Goal: Contribute content

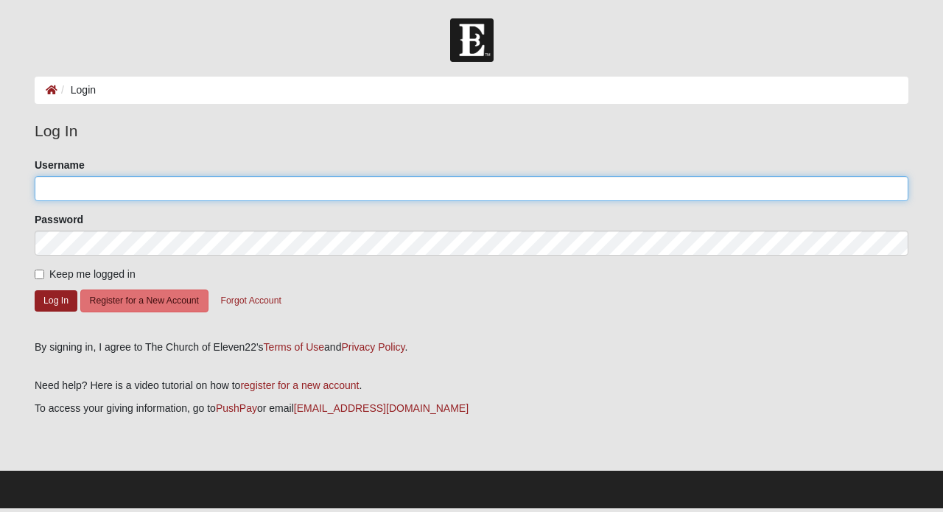
type input "lisajacob"
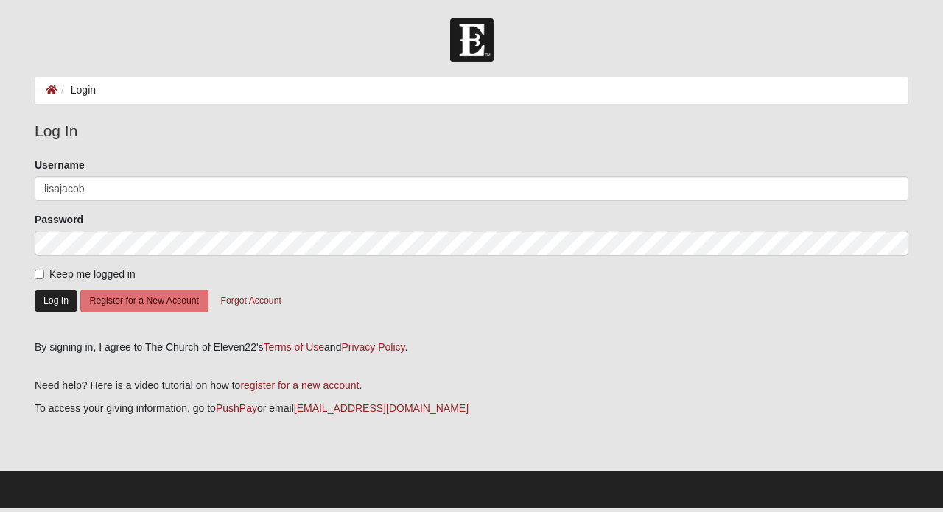
click at [58, 304] on button "Log In" at bounding box center [56, 300] width 43 height 21
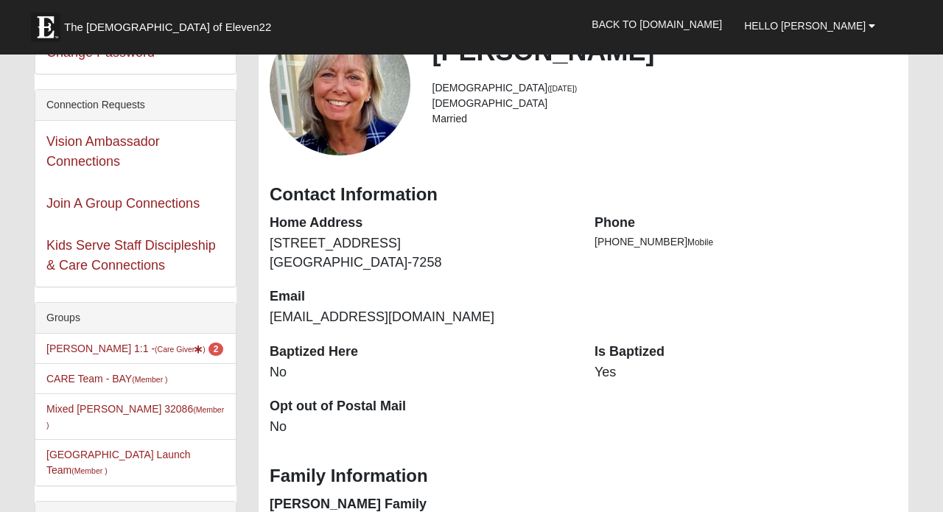
scroll to position [130, 0]
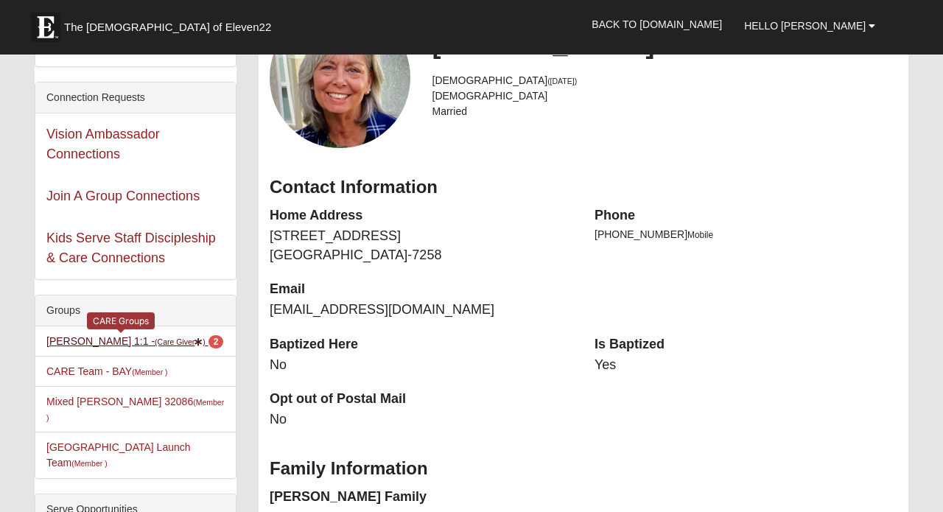
click at [74, 343] on link "[PERSON_NAME] 1:1 - (Care Giver ) 2" at bounding box center [134, 341] width 177 height 12
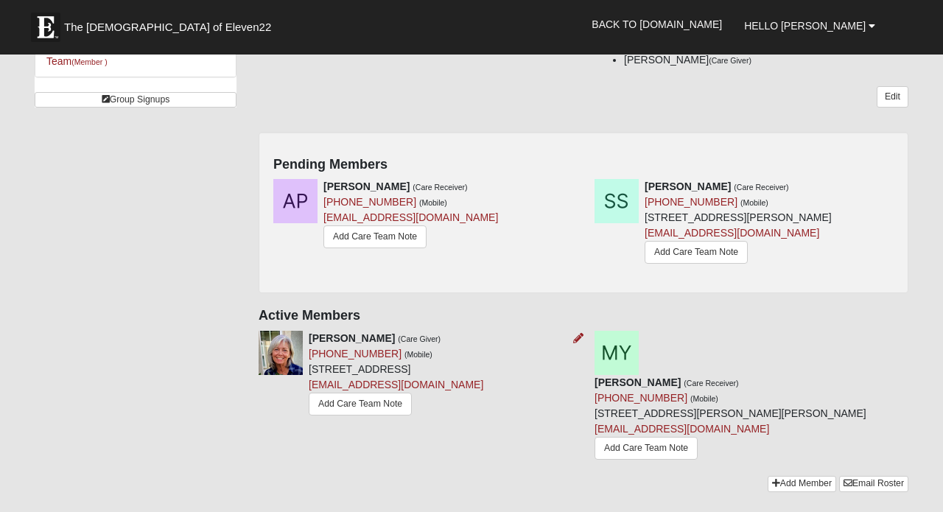
scroll to position [169, 0]
click at [694, 436] on link "Add Care Team Note" at bounding box center [646, 447] width 103 height 23
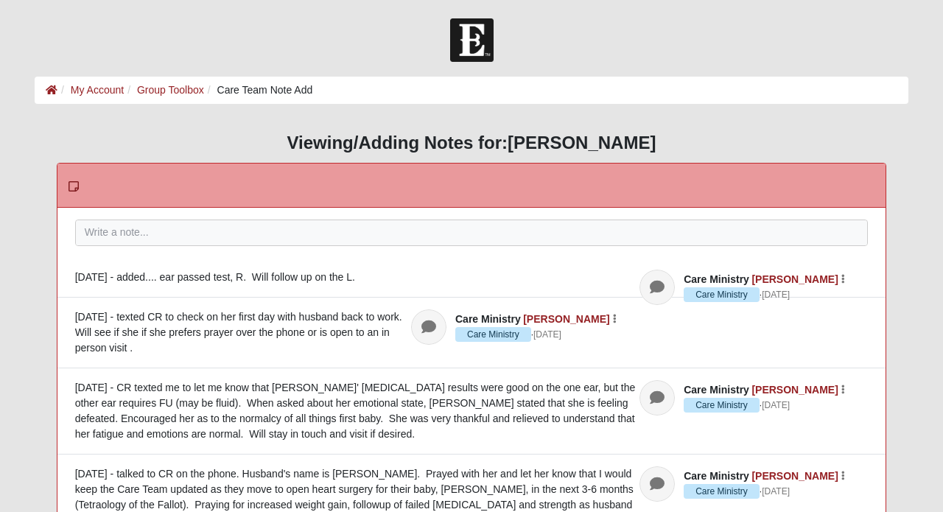
click at [247, 216] on div "Please correct the following: Pin to Top Save Note Care Ministry Lisa Jacob Car…" at bounding box center [471, 410] width 829 height 405
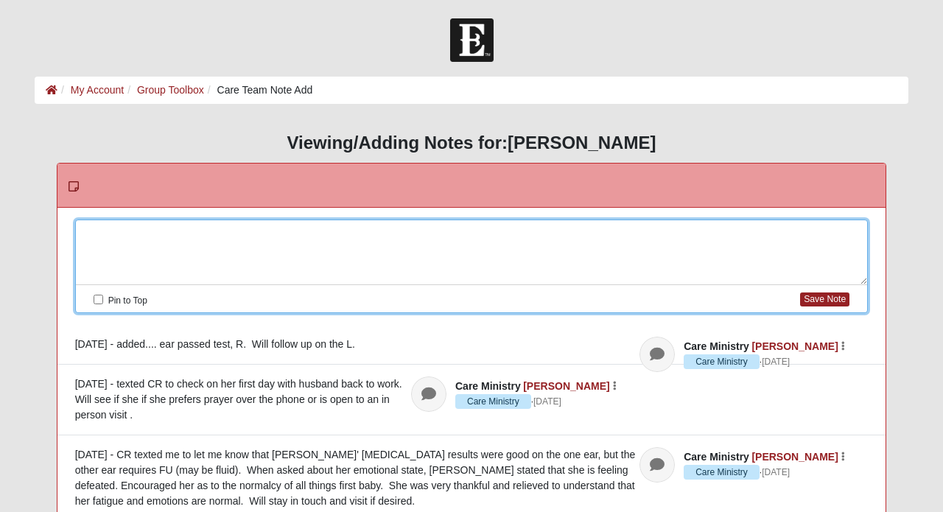
click at [125, 231] on div at bounding box center [472, 252] width 792 height 65
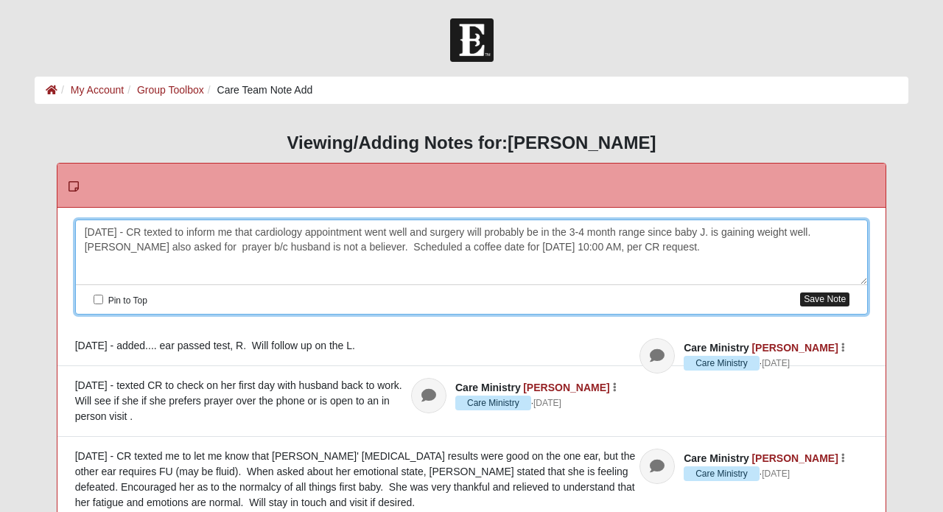
click at [834, 298] on button "Save Note" at bounding box center [824, 300] width 49 height 14
